Goal: Check status

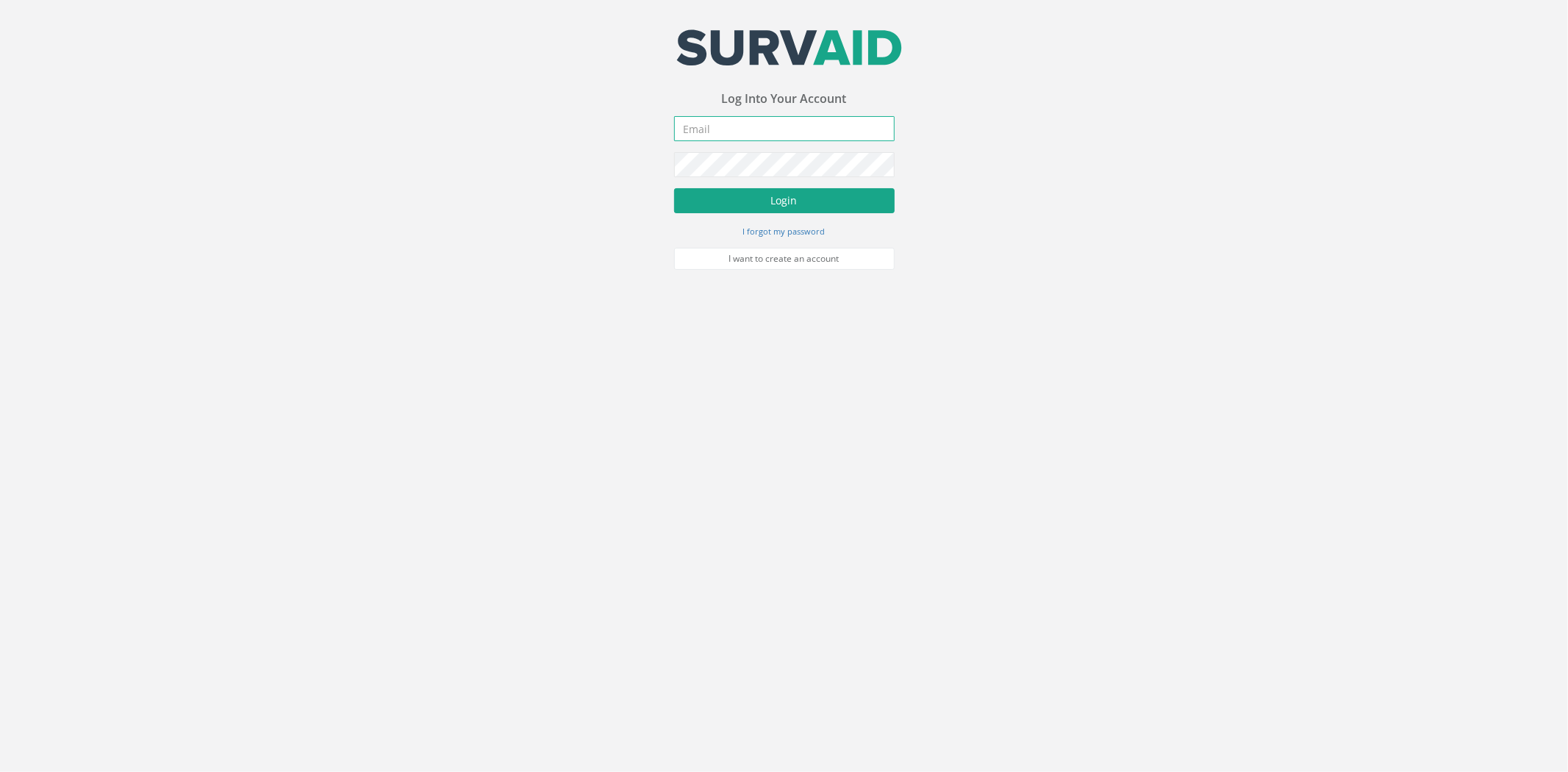
type input "[PERSON_NAME][EMAIL_ADDRESS][PERSON_NAME][DOMAIN_NAME]"
click at [774, 199] on button "Login" at bounding box center [784, 201] width 220 height 25
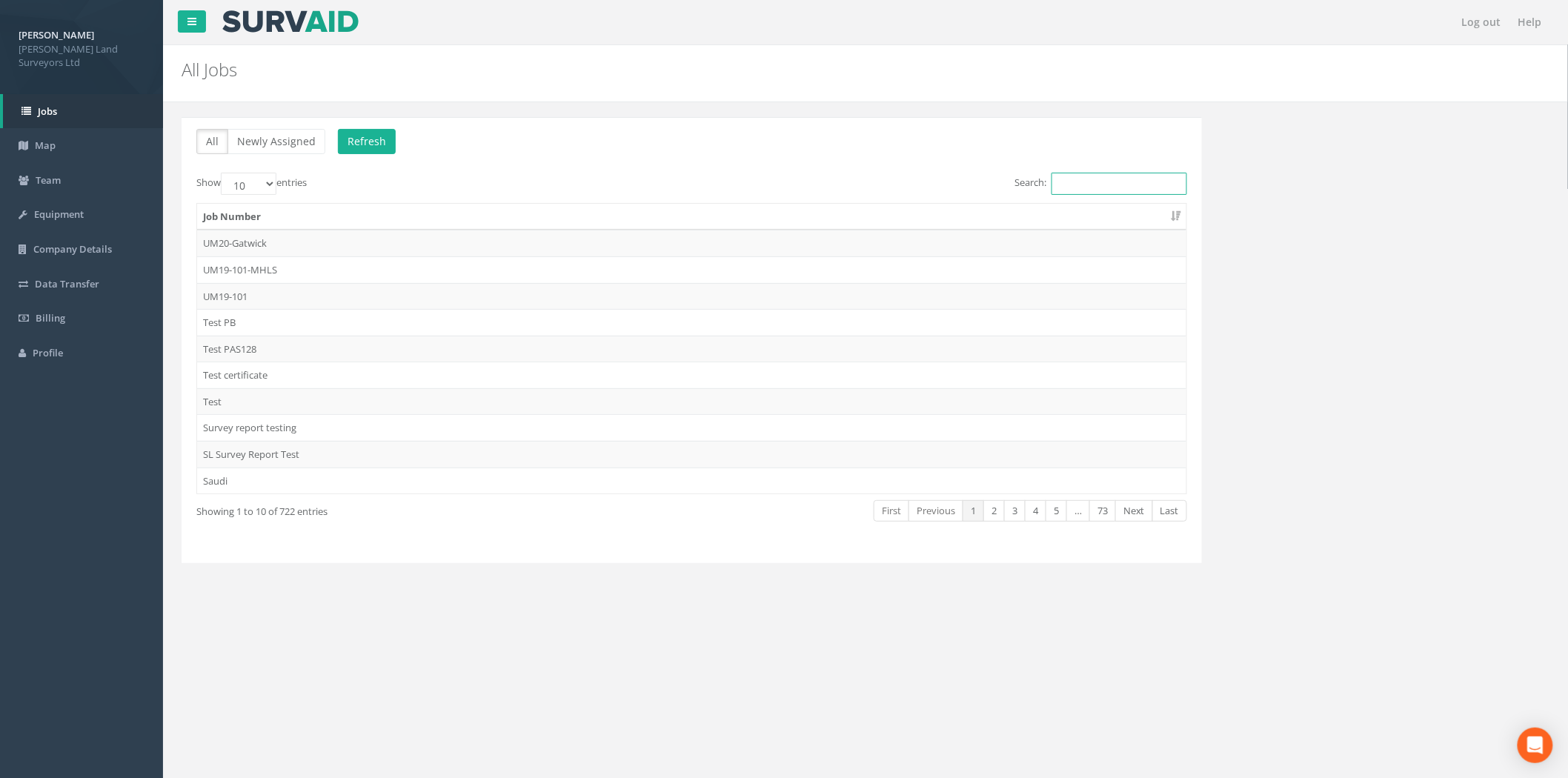
drag, startPoint x: 1065, startPoint y: 183, endPoint x: 1074, endPoint y: 182, distance: 9.1
click at [1067, 188] on input "Search:" at bounding box center [1118, 183] width 136 height 22
click at [1042, 199] on div "Job Number UM20-Gatwick UM19-101-MHLS UM19-101 Test PB Test PAS128 Test certifi…" at bounding box center [691, 349] width 1012 height 300
click at [1064, 180] on input "Search:" at bounding box center [1118, 183] width 136 height 22
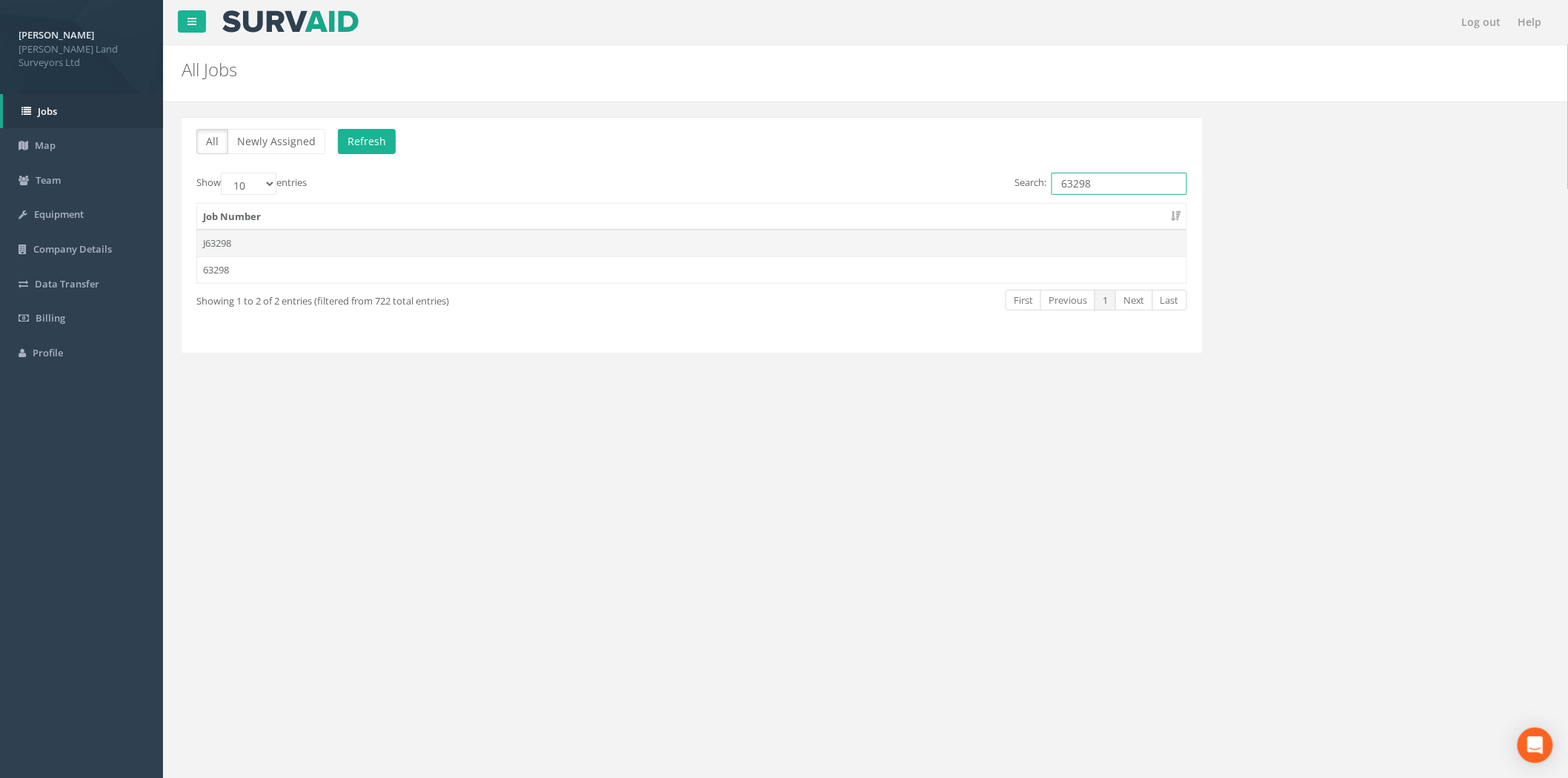
type input "63298"
click at [272, 246] on td "J63298" at bounding box center [691, 243] width 989 height 27
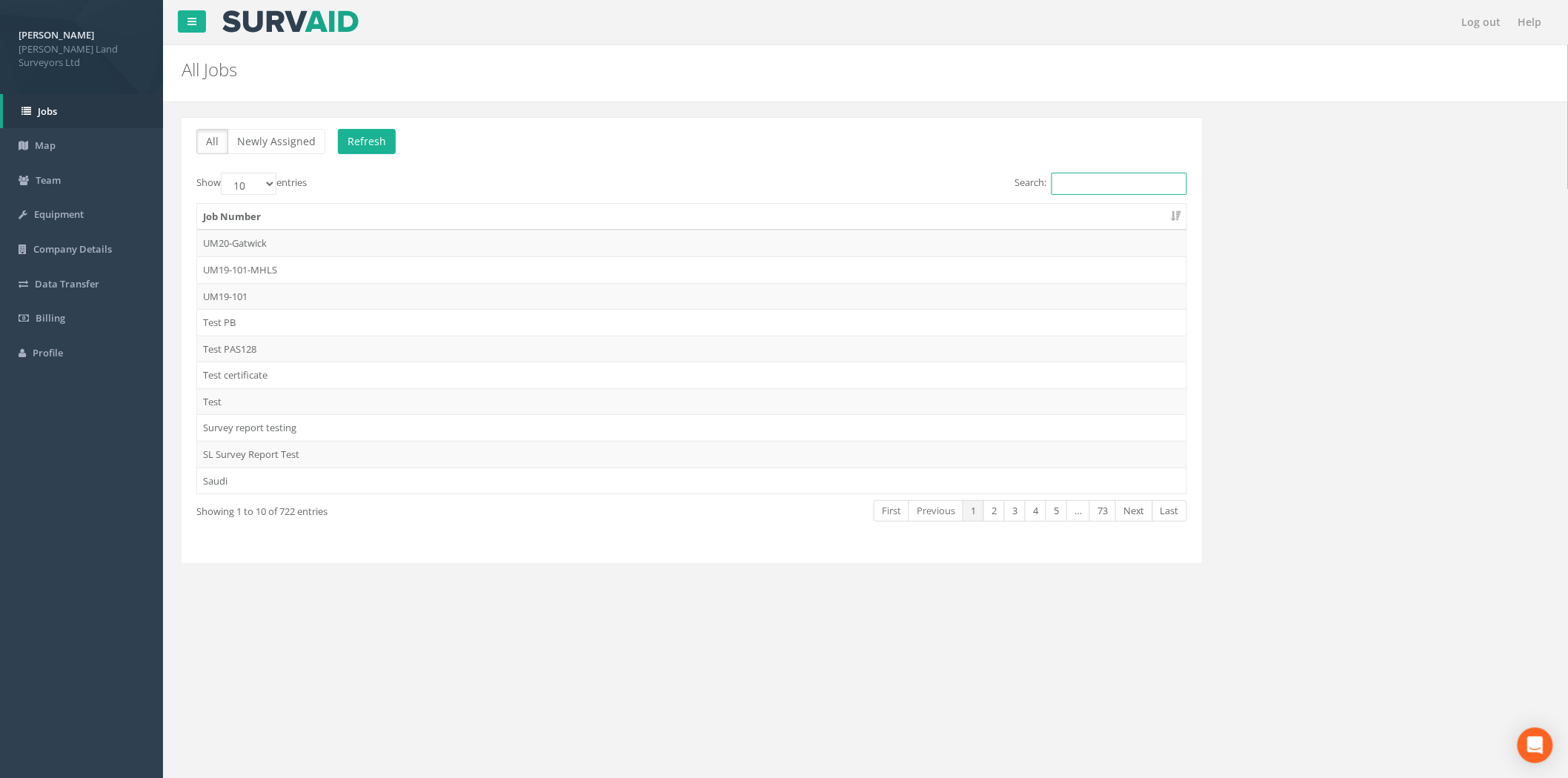
click at [1113, 185] on input "Search:" at bounding box center [1118, 183] width 136 height 22
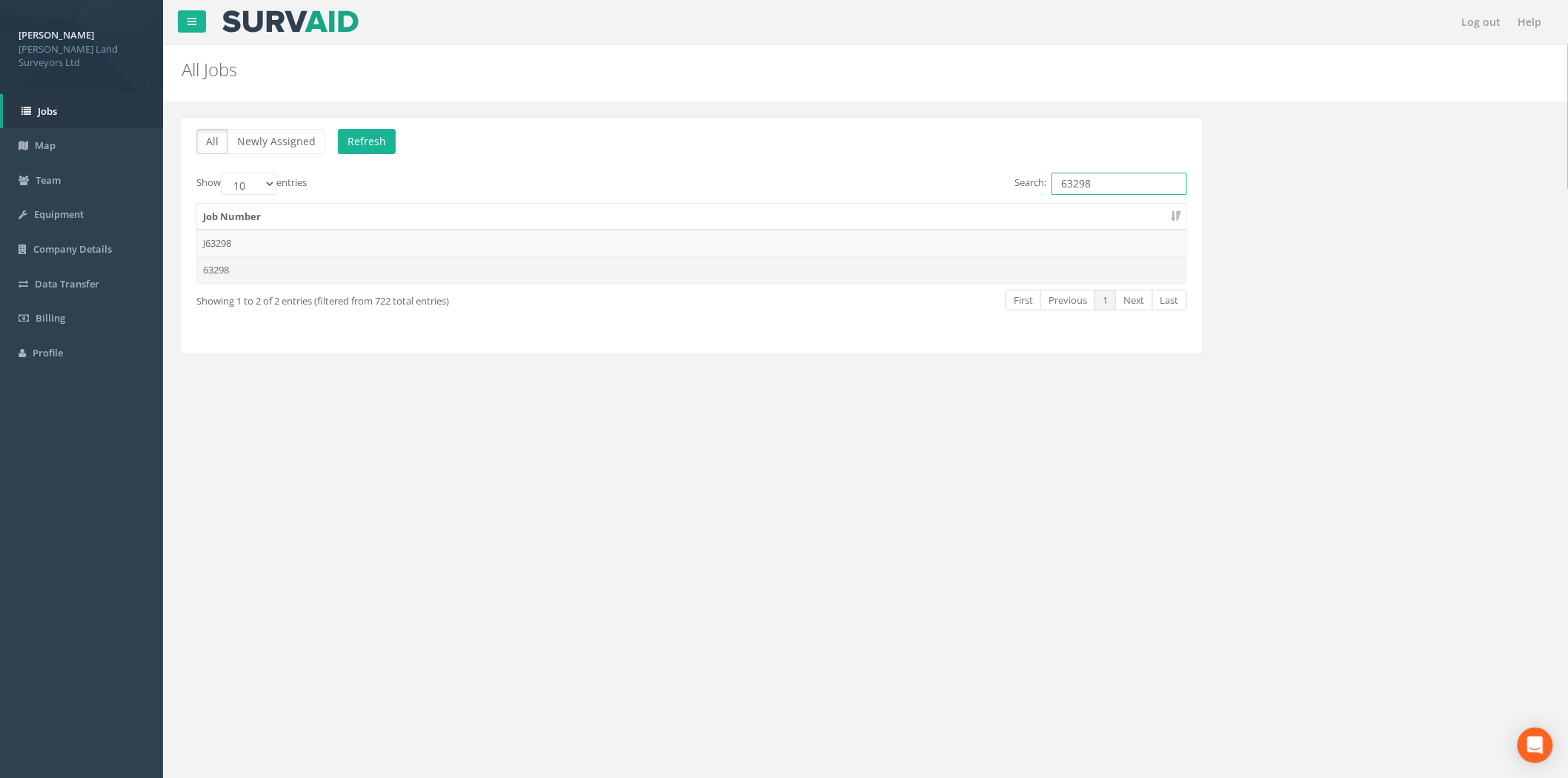
type input "63298"
click at [297, 274] on td "63298" at bounding box center [691, 270] width 989 height 27
